Goal: Information Seeking & Learning: Find specific fact

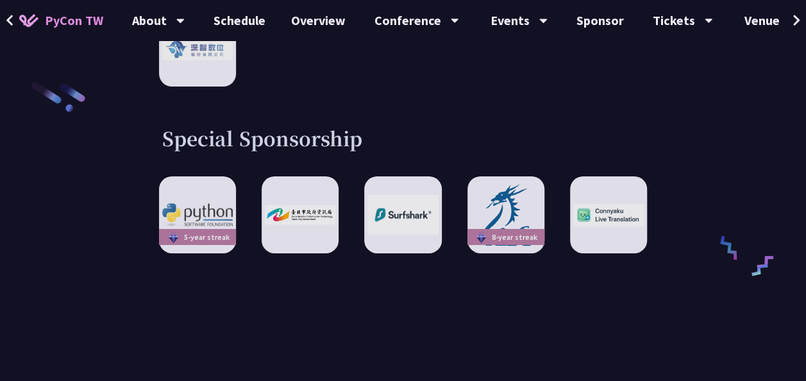
scroll to position [2051, 0]
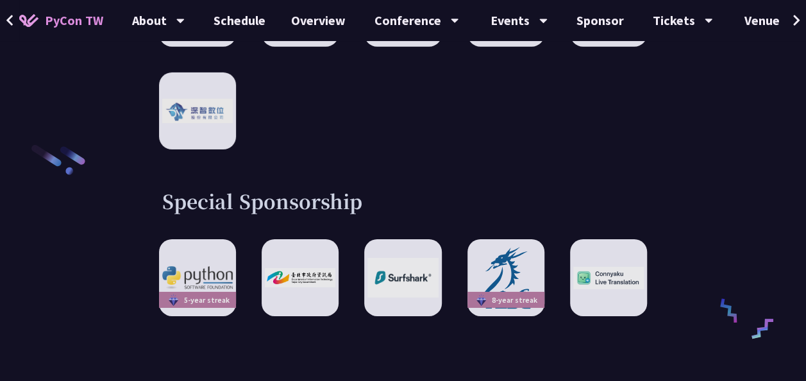
drag, startPoint x: 213, startPoint y: 173, endPoint x: 341, endPoint y: 177, distance: 127.6
click at [341, 188] on h3 "Special Sponsorship" at bounding box center [402, 201] width 481 height 26
drag, startPoint x: 340, startPoint y: 177, endPoint x: 350, endPoint y: 176, distance: 9.6
click at [350, 188] on h3 "Special Sponsorship" at bounding box center [402, 201] width 481 height 26
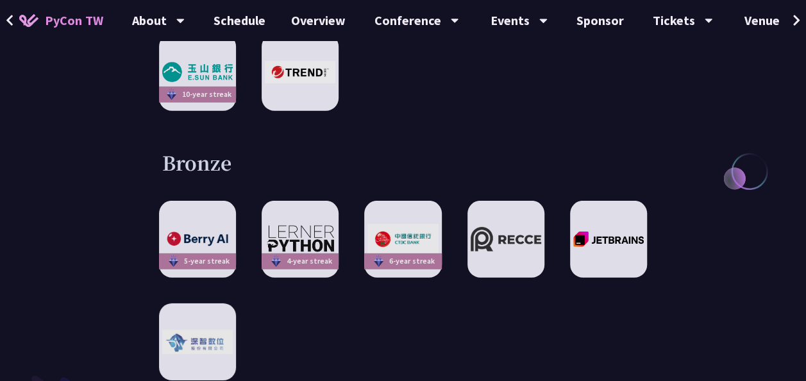
scroll to position [1694, 0]
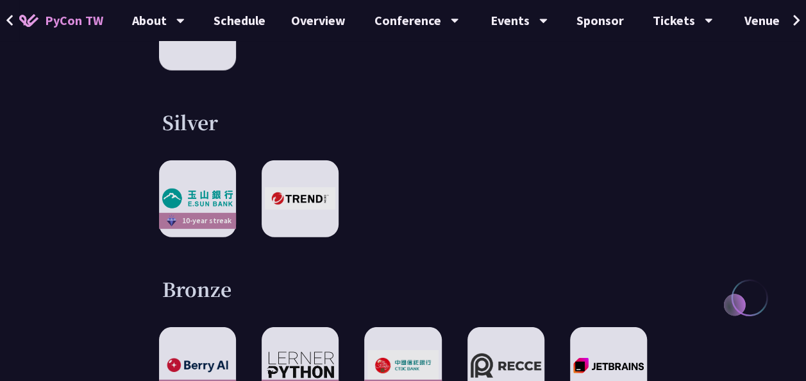
click at [177, 109] on h3 "Silver" at bounding box center [402, 122] width 481 height 26
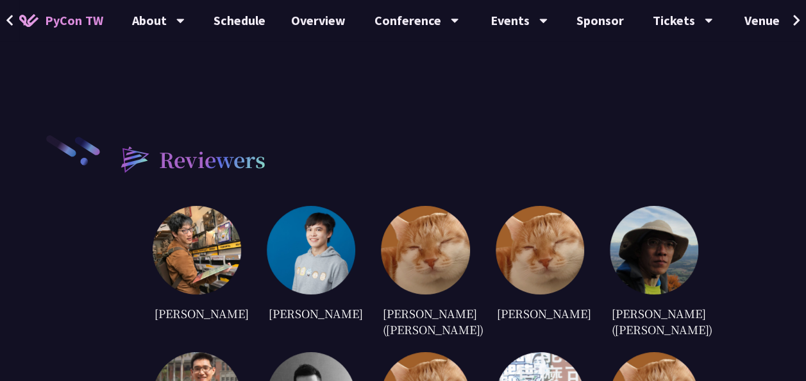
scroll to position [2402, 0]
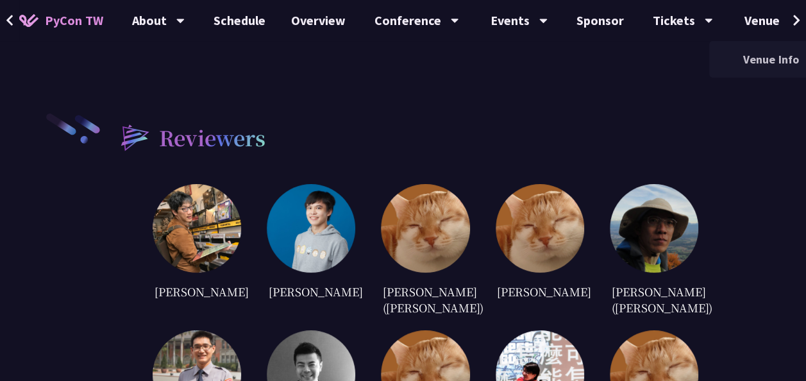
click at [750, 68] on link "Venue Info" at bounding box center [770, 59] width 123 height 30
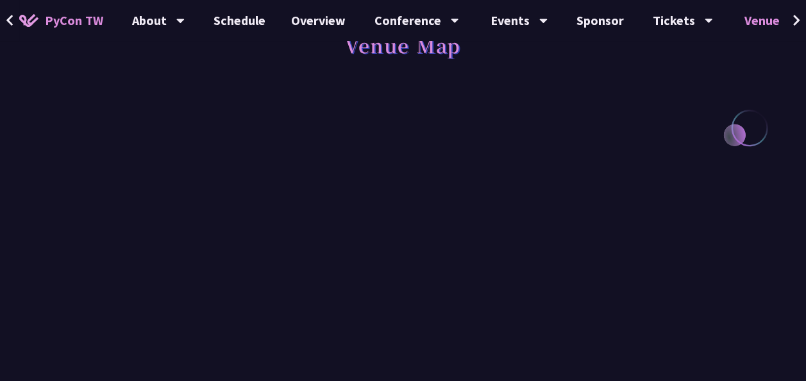
scroll to position [35, 0]
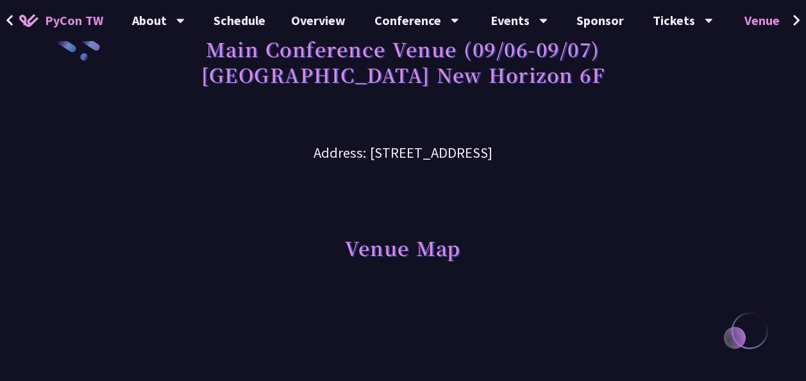
drag, startPoint x: 201, startPoint y: 150, endPoint x: 615, endPoint y: 146, distance: 414.7
click at [615, 146] on h3 "Address: [STREET_ADDRESS]" at bounding box center [403, 143] width 590 height 42
copy h3 "Address: [STREET_ADDRESS]"
click at [547, 101] on div "Main Conference Venue (09/06-09/07) [GEOGRAPHIC_DATA] New Horizon 6F" at bounding box center [403, 75] width 590 height 93
